Goal: Information Seeking & Learning: Learn about a topic

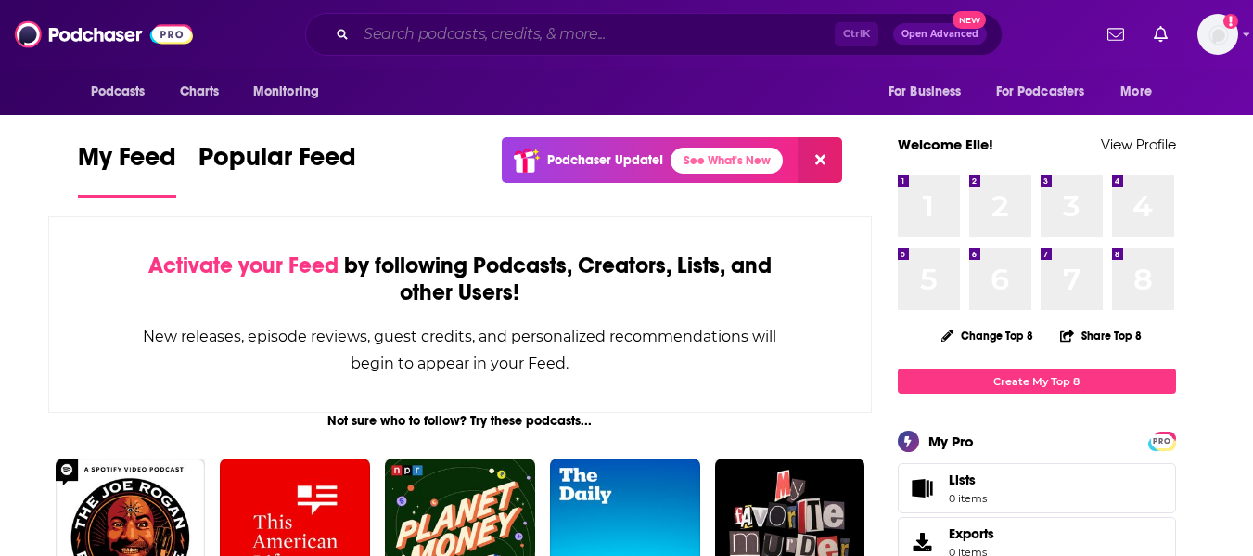
click at [702, 28] on input "Search podcasts, credits, & more..." at bounding box center [595, 34] width 479 height 30
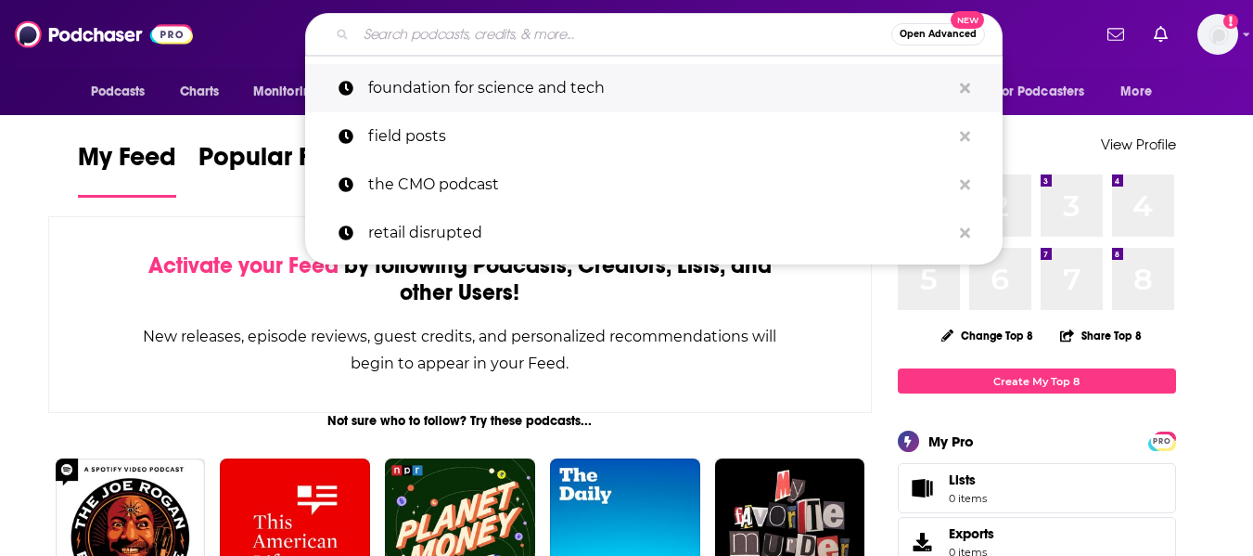
click at [699, 77] on p "foundation for science and tech" at bounding box center [659, 88] width 582 height 48
type input "foundation for science and tech"
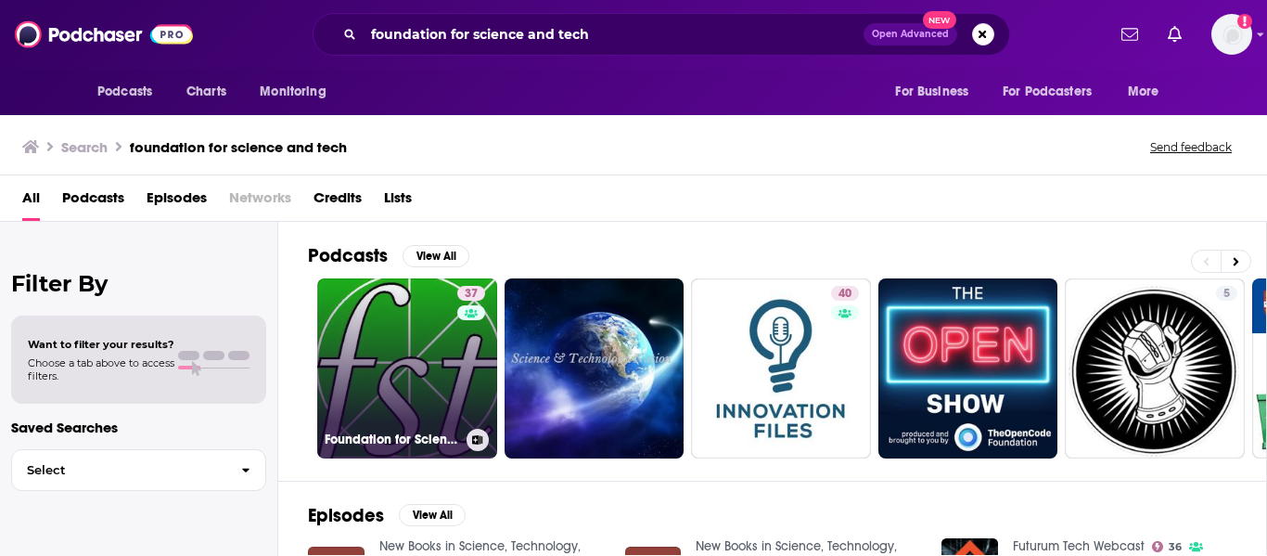
click at [402, 361] on link "37 Foundation for Science and Technology" at bounding box center [407, 368] width 180 height 180
